Goal: Task Accomplishment & Management: Manage account settings

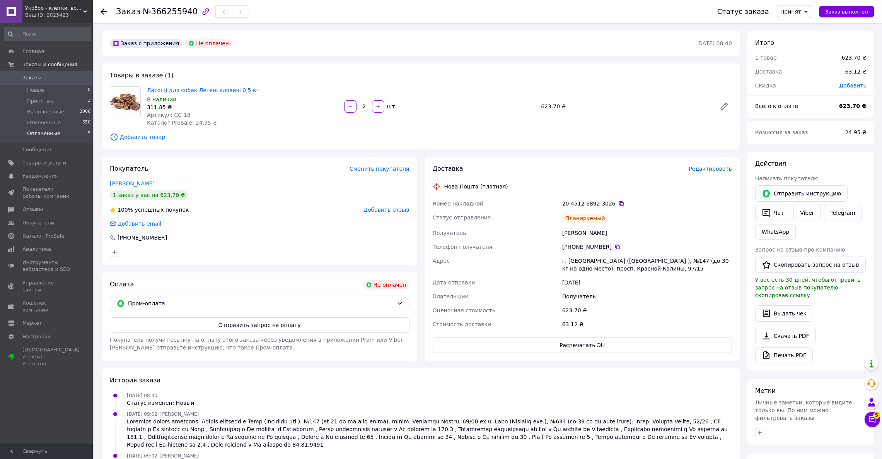
click at [54, 136] on span "Оплаченные" at bounding box center [43, 133] width 33 height 7
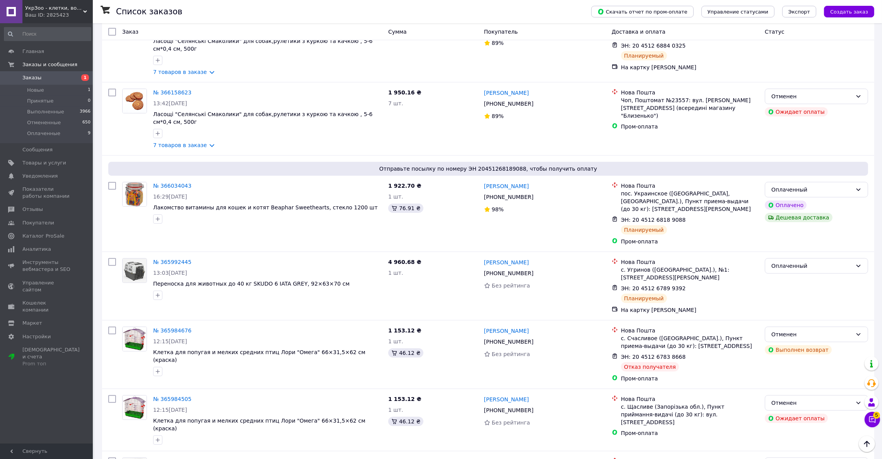
scroll to position [309, 0]
click at [54, 85] on li "Новые 1" at bounding box center [47, 90] width 95 height 11
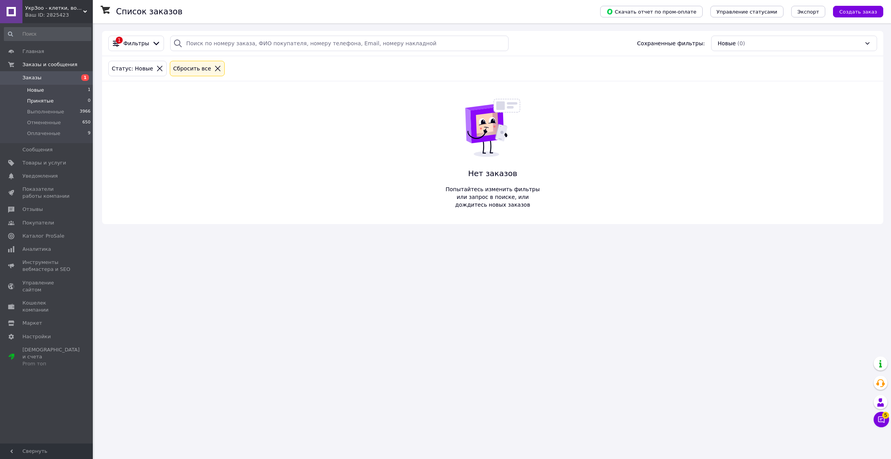
click at [47, 100] on span "Принятые" at bounding box center [40, 100] width 27 height 7
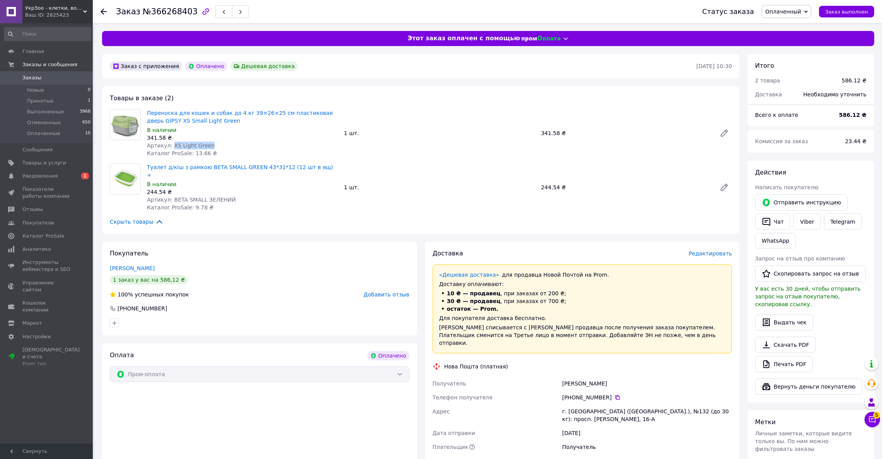
drag, startPoint x: 171, startPoint y: 145, endPoint x: 210, endPoint y: 142, distance: 38.8
click at [208, 143] on div "Артикул: XS Light Green" at bounding box center [242, 146] width 191 height 8
copy span "XS Light Green"
drag, startPoint x: 171, startPoint y: 189, endPoint x: 249, endPoint y: 190, distance: 78.1
click at [249, 196] on div "Артикул: BETA SMALL ЗЕЛЕНИЙ" at bounding box center [242, 200] width 191 height 8
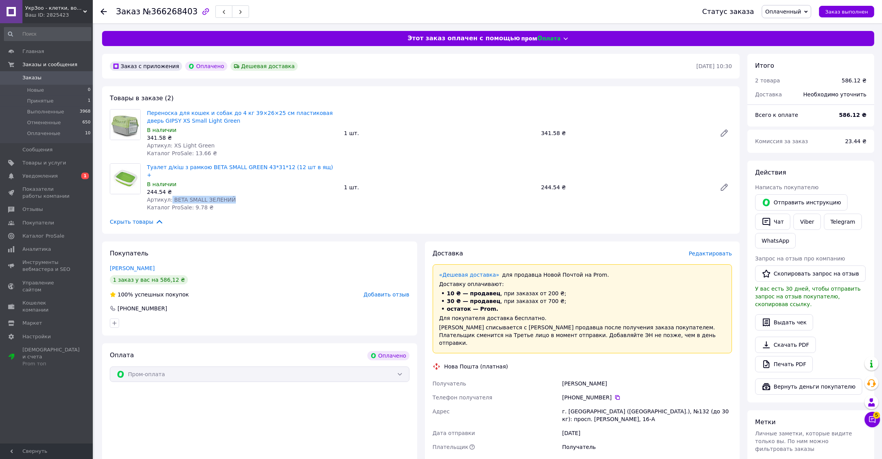
copy span "BETA SMALL ЗЕЛЕНИЙ"
click at [710, 250] on span "Редактировать" at bounding box center [710, 253] width 43 height 6
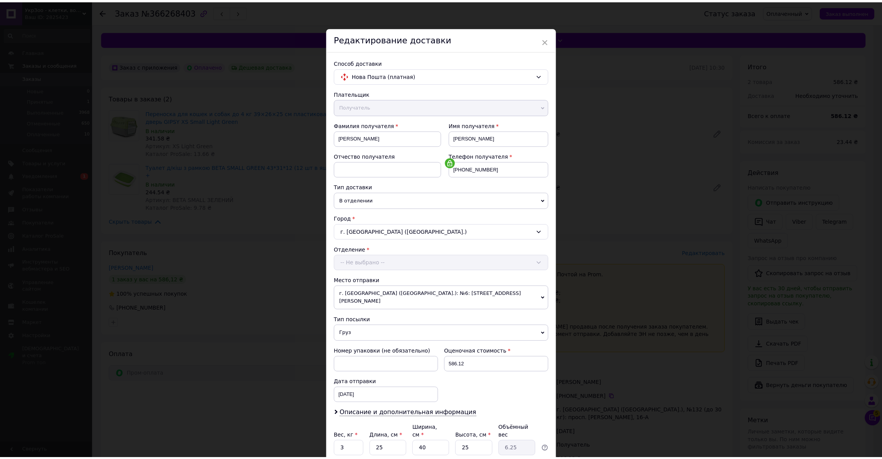
scroll to position [56, 0]
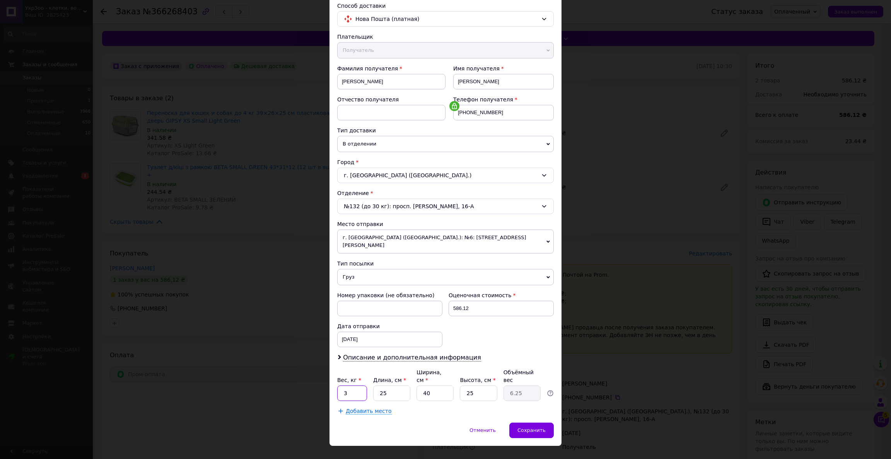
click at [332, 381] on div "Способ доставки Нова Пошта (платная) Плательщик Получатель Отправитель Фамилия …" at bounding box center [445, 208] width 232 height 428
type input "7"
drag, startPoint x: 386, startPoint y: 379, endPoint x: 371, endPoint y: 380, distance: 15.1
click at [371, 380] on div "Вес, кг * 7 Длина, см * 25 Ширина, см * 40 Высота, см * 25 Объёмный вес 6.25" at bounding box center [445, 384] width 217 height 32
type input "4"
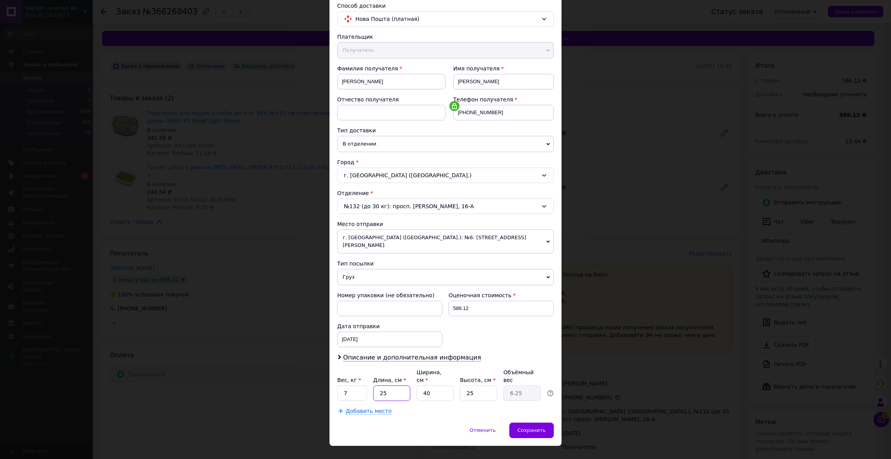
type input "1"
type input "40"
type input "10"
type input "40"
click at [531, 427] on span "Сохранить" at bounding box center [531, 430] width 28 height 6
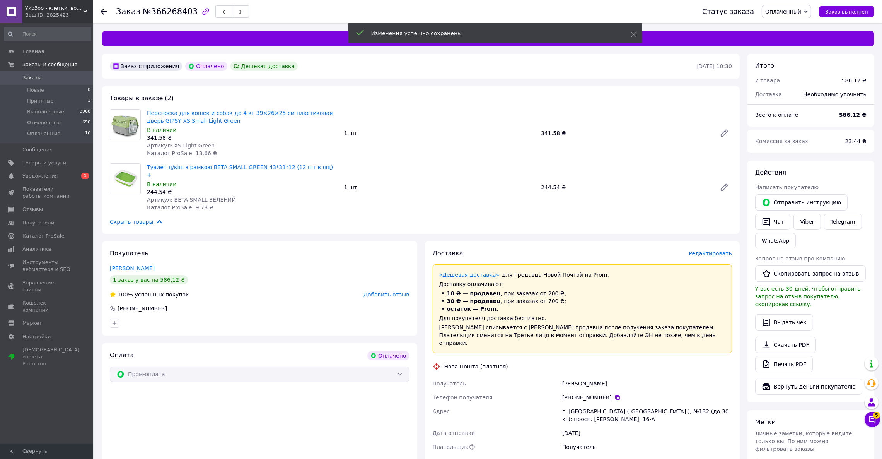
scroll to position [154, 0]
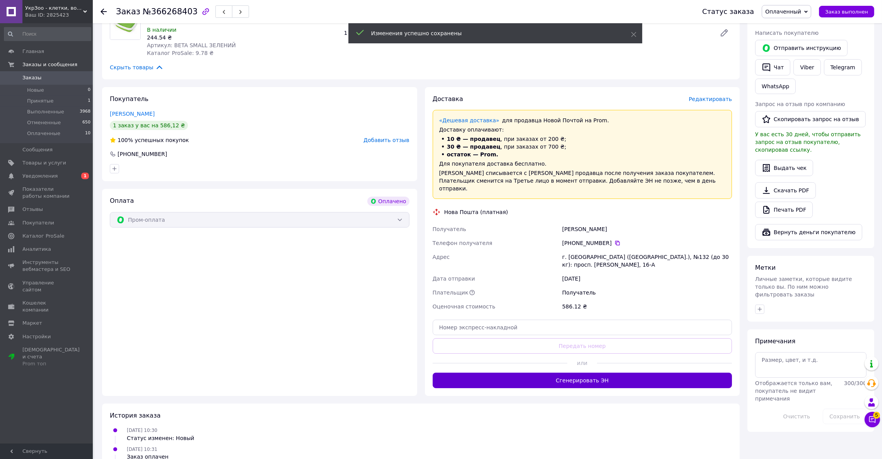
click at [597, 372] on button "Сгенерировать ЭН" at bounding box center [583, 379] width 300 height 15
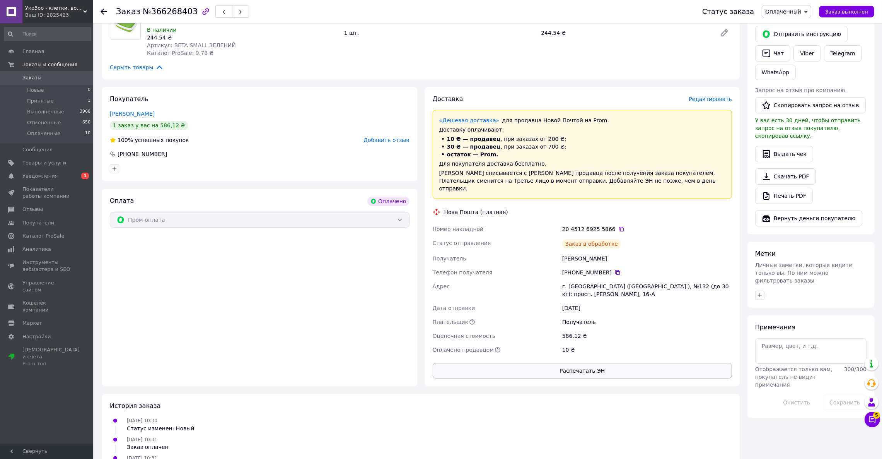
click at [587, 363] on button "Распечатать ЭН" at bounding box center [583, 370] width 300 height 15
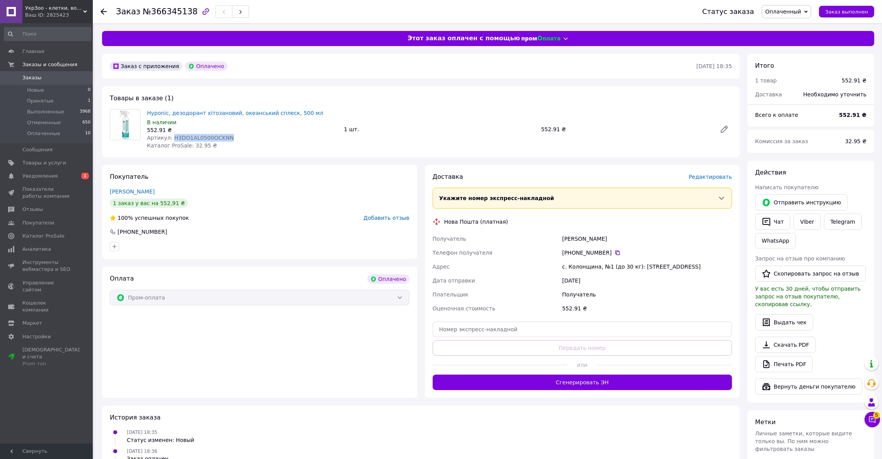
drag, startPoint x: 170, startPoint y: 136, endPoint x: 232, endPoint y: 136, distance: 62.3
click at [232, 136] on div "Артикул: H3DO1AL0500OCKNN" at bounding box center [242, 138] width 191 height 8
copy span "H3DO1AL0500OCKNN"
click at [704, 177] on span "Редактировать" at bounding box center [710, 177] width 43 height 6
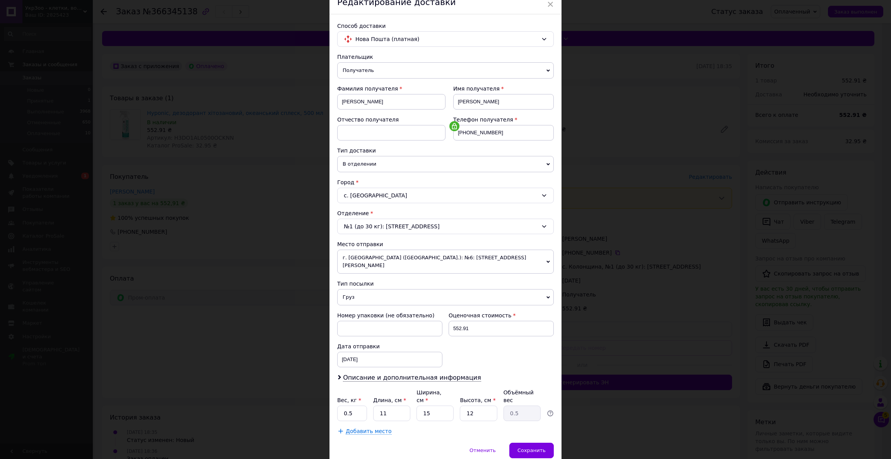
scroll to position [56, 0]
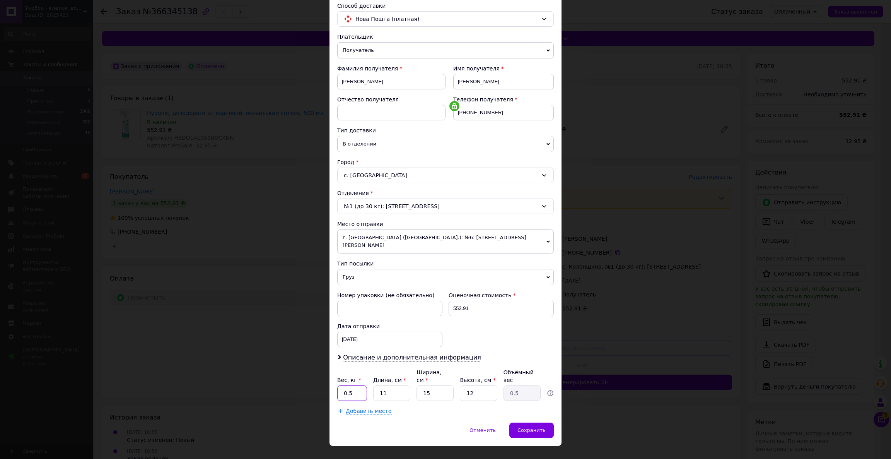
click at [354, 385] on input "0.5" at bounding box center [352, 392] width 30 height 15
click at [548, 422] on div "Сохранить" at bounding box center [531, 429] width 44 height 15
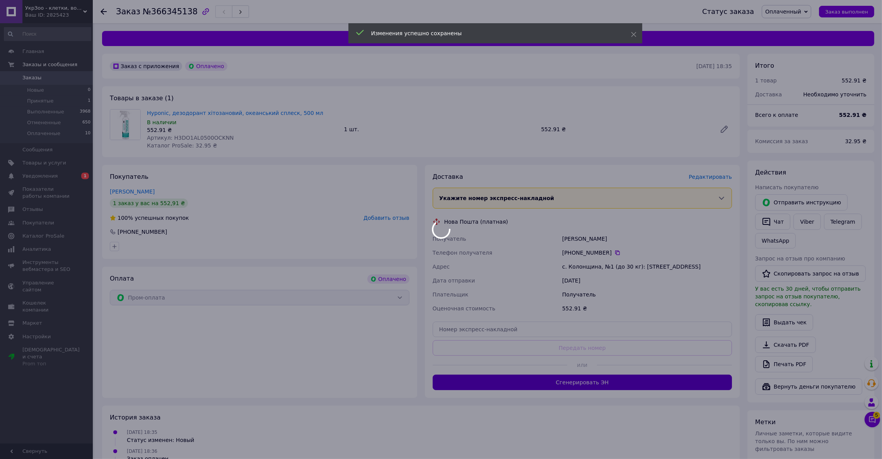
click at [604, 380] on div at bounding box center [441, 229] width 882 height 459
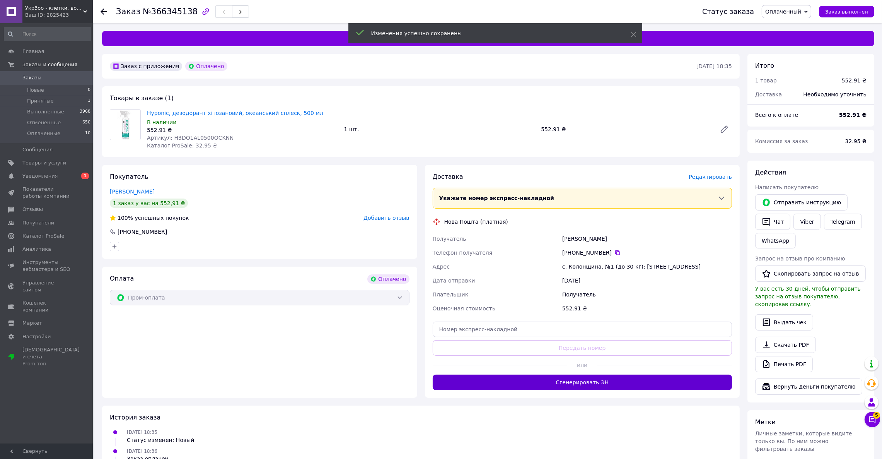
click at [604, 380] on button "Сгенерировать ЭН" at bounding box center [583, 381] width 300 height 15
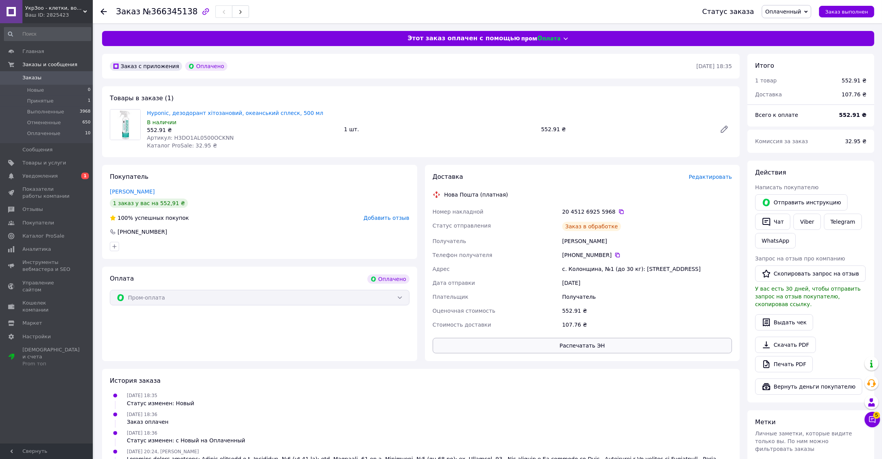
click at [576, 345] on button "Распечатать ЭН" at bounding box center [583, 345] width 300 height 15
click at [581, 10] on div "Заказ №366345138" at bounding box center [401, 11] width 571 height 23
click at [48, 299] on span "Кошелек компании" at bounding box center [46, 306] width 49 height 14
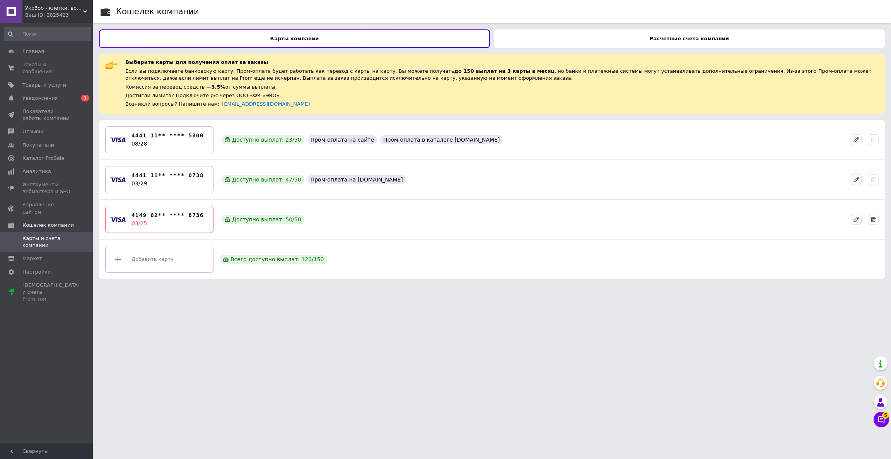
click at [859, 182] on icon at bounding box center [856, 179] width 7 height 7
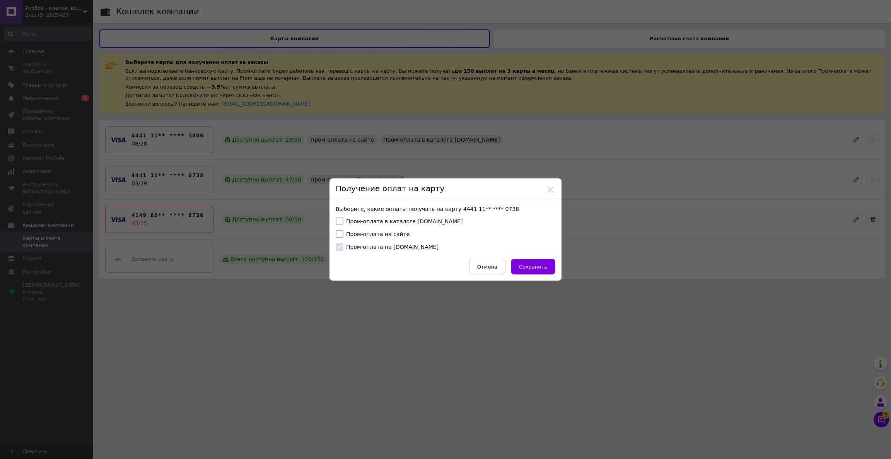
click at [366, 222] on label "Пром-оплата в каталоге Prom.ua" at bounding box center [399, 221] width 127 height 8
click at [343, 222] on input "Пром-оплата в каталоге Prom.ua" at bounding box center [340, 221] width 8 height 8
checkbox input "true"
click at [362, 233] on label "Пром-оплата на сайте" at bounding box center [373, 234] width 74 height 8
click at [343, 233] on input "Пром-оплата на сайте" at bounding box center [340, 234] width 8 height 8
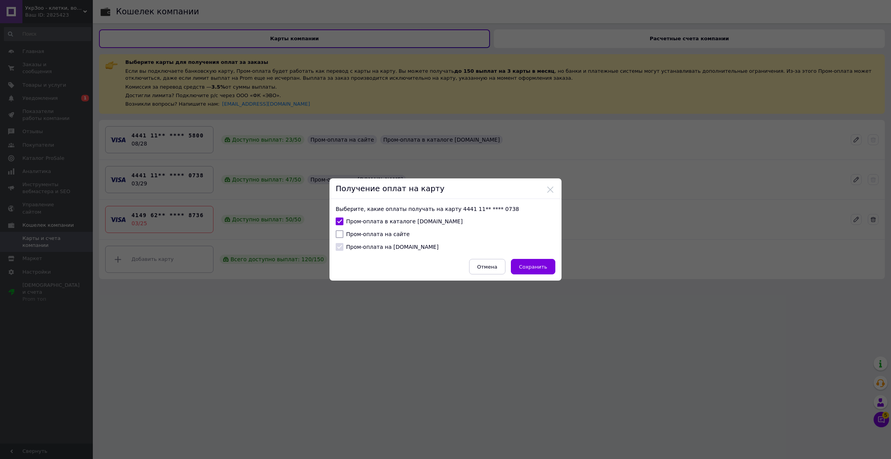
checkbox input "true"
click at [531, 265] on span "Сохранить" at bounding box center [533, 267] width 28 height 6
